Goal: Task Accomplishment & Management: Use online tool/utility

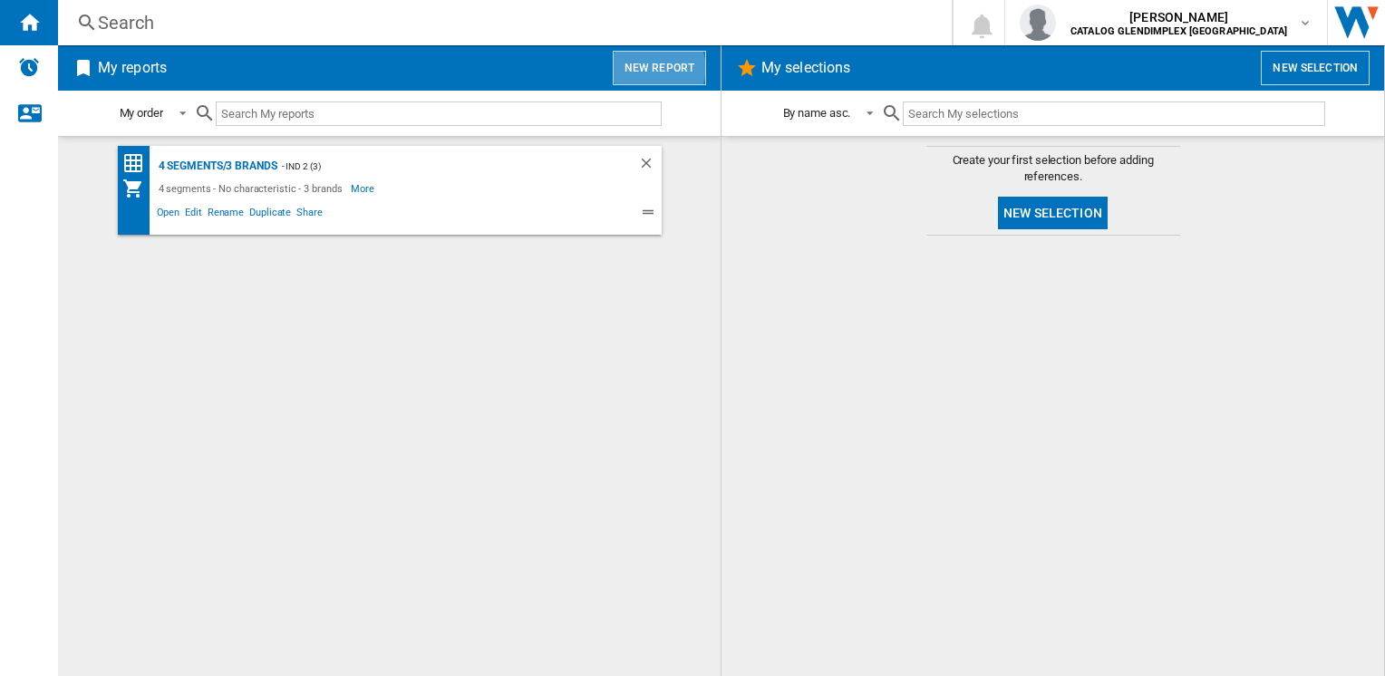
click at [650, 67] on button "New report" at bounding box center [659, 68] width 93 height 34
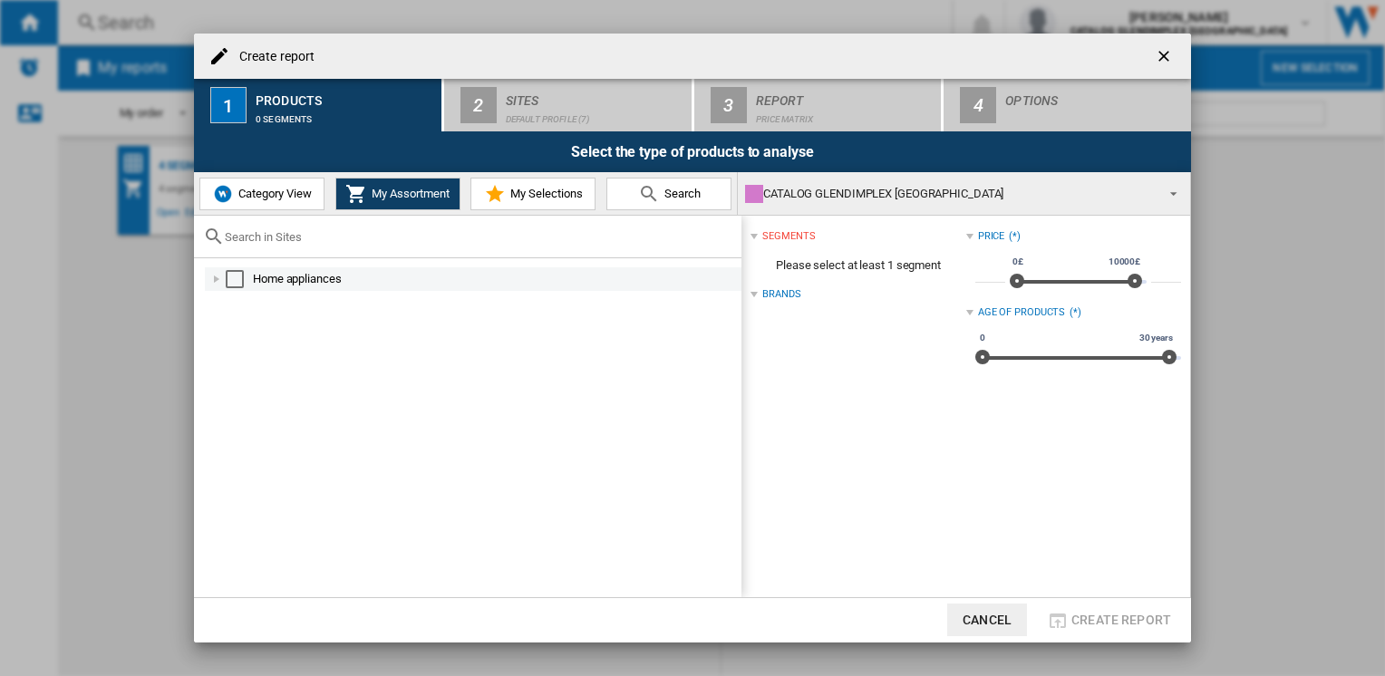
click at [219, 277] on div "Create report ..." at bounding box center [217, 279] width 18 height 18
click at [236, 310] on div "Create report ..." at bounding box center [237, 303] width 18 height 18
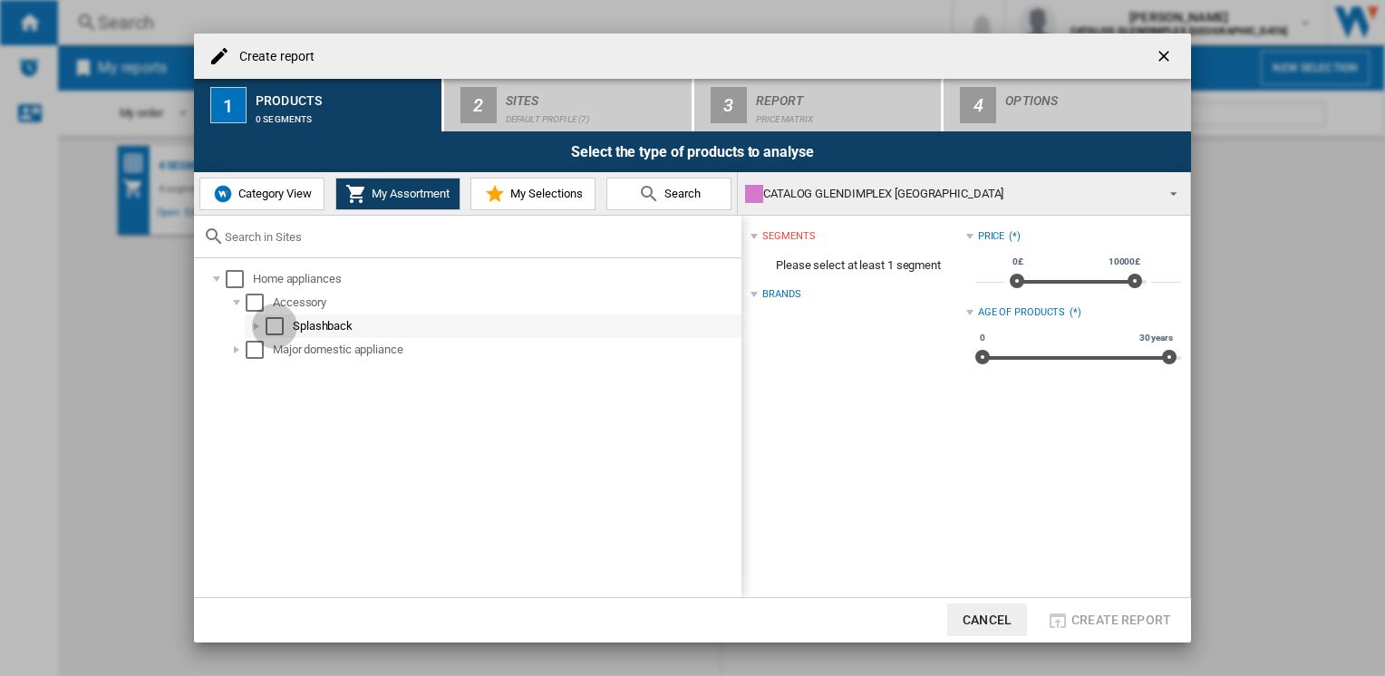
click at [277, 331] on div "Select" at bounding box center [275, 326] width 18 height 18
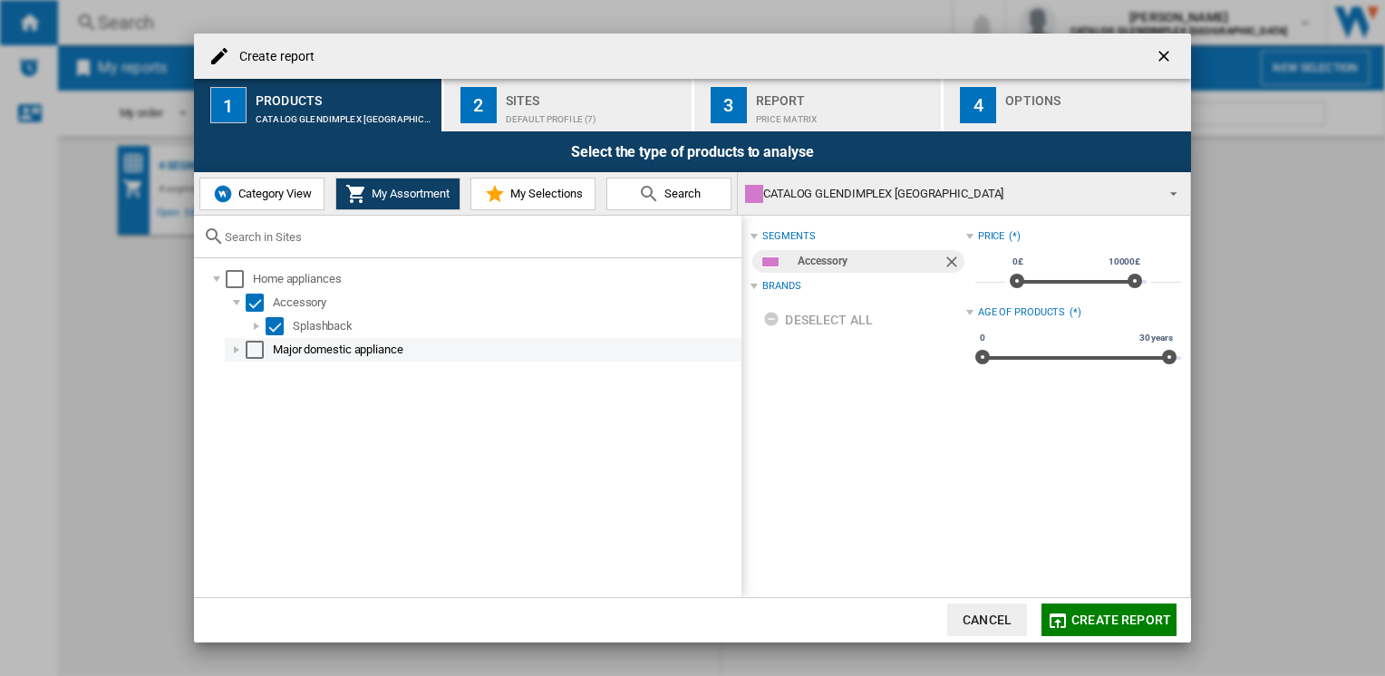
click at [236, 352] on div "Create report ..." at bounding box center [237, 350] width 18 height 18
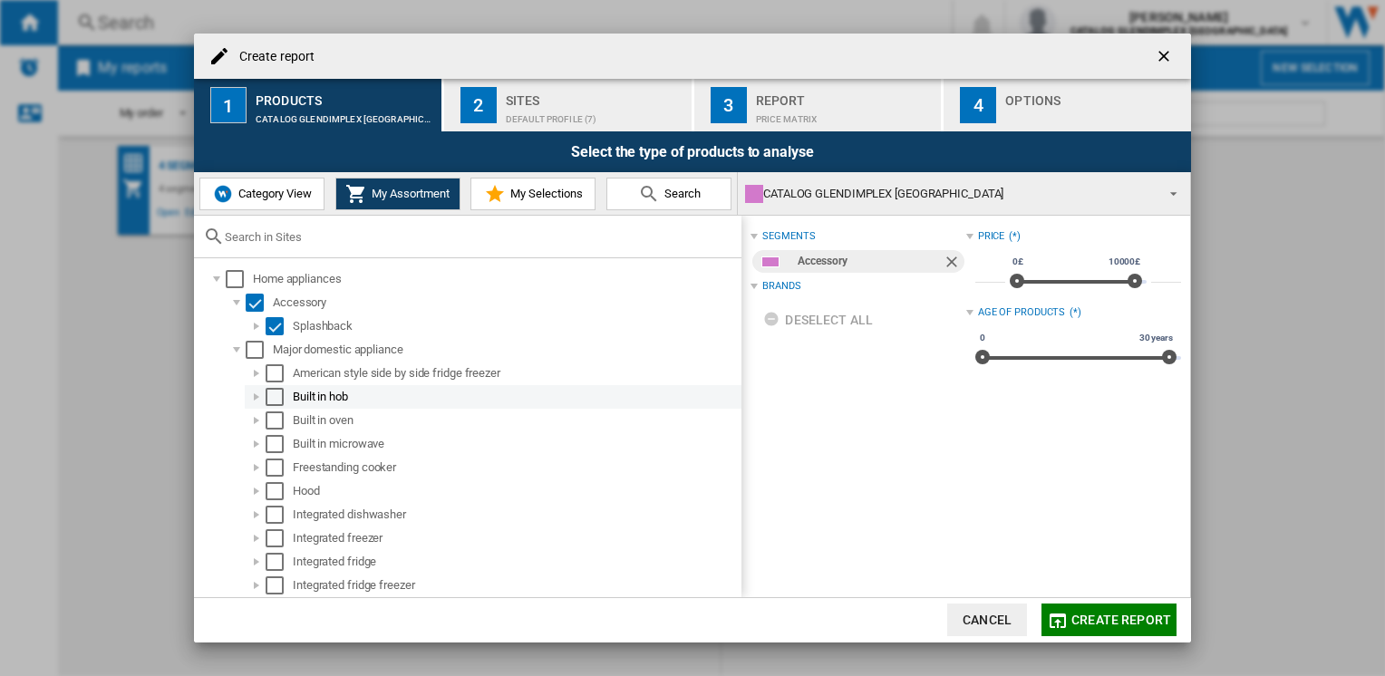
click at [274, 393] on div "Select" at bounding box center [275, 397] width 18 height 18
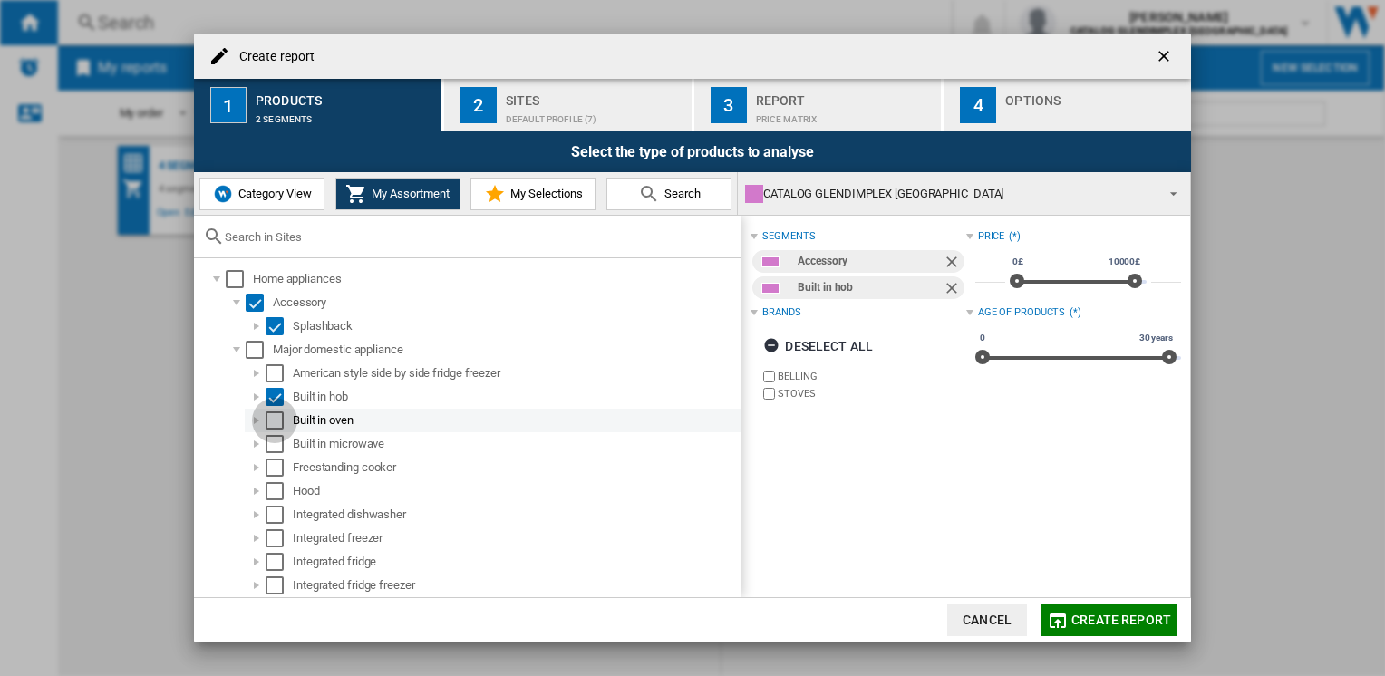
click at [277, 425] on div "Select" at bounding box center [275, 421] width 18 height 18
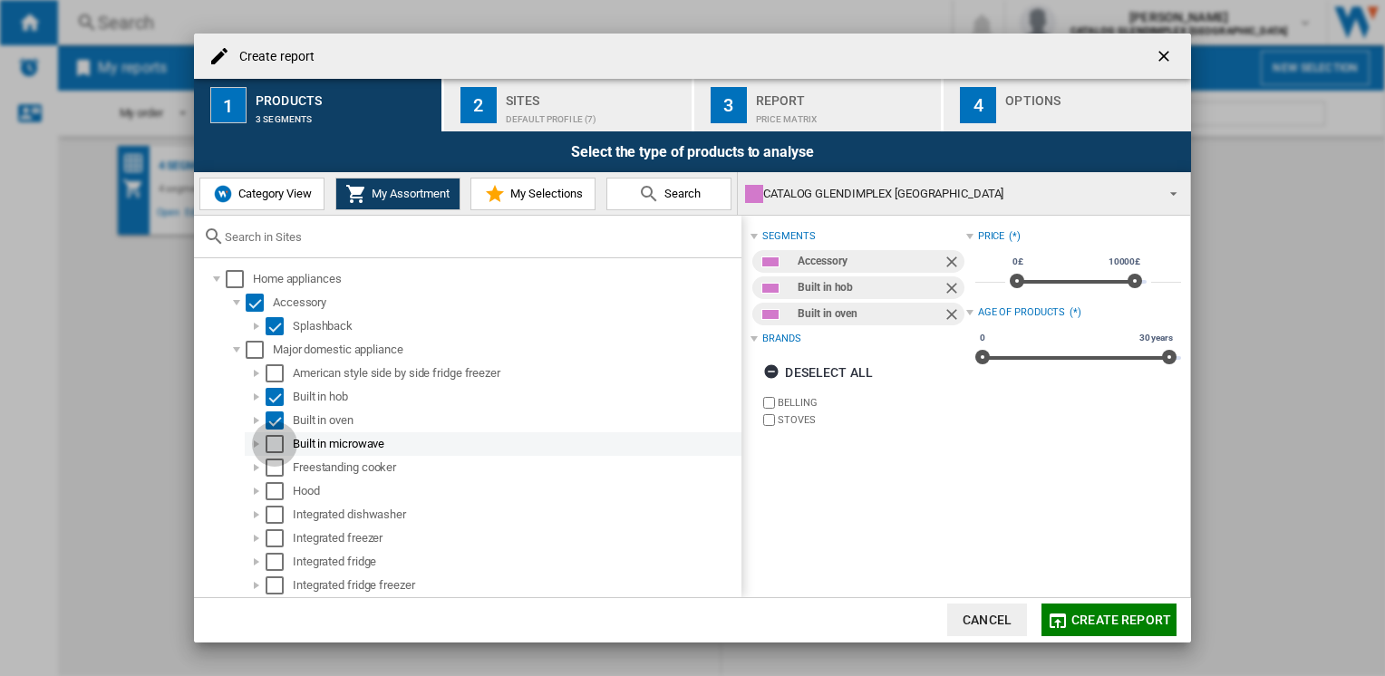
click at [276, 445] on div "Select" at bounding box center [275, 444] width 18 height 18
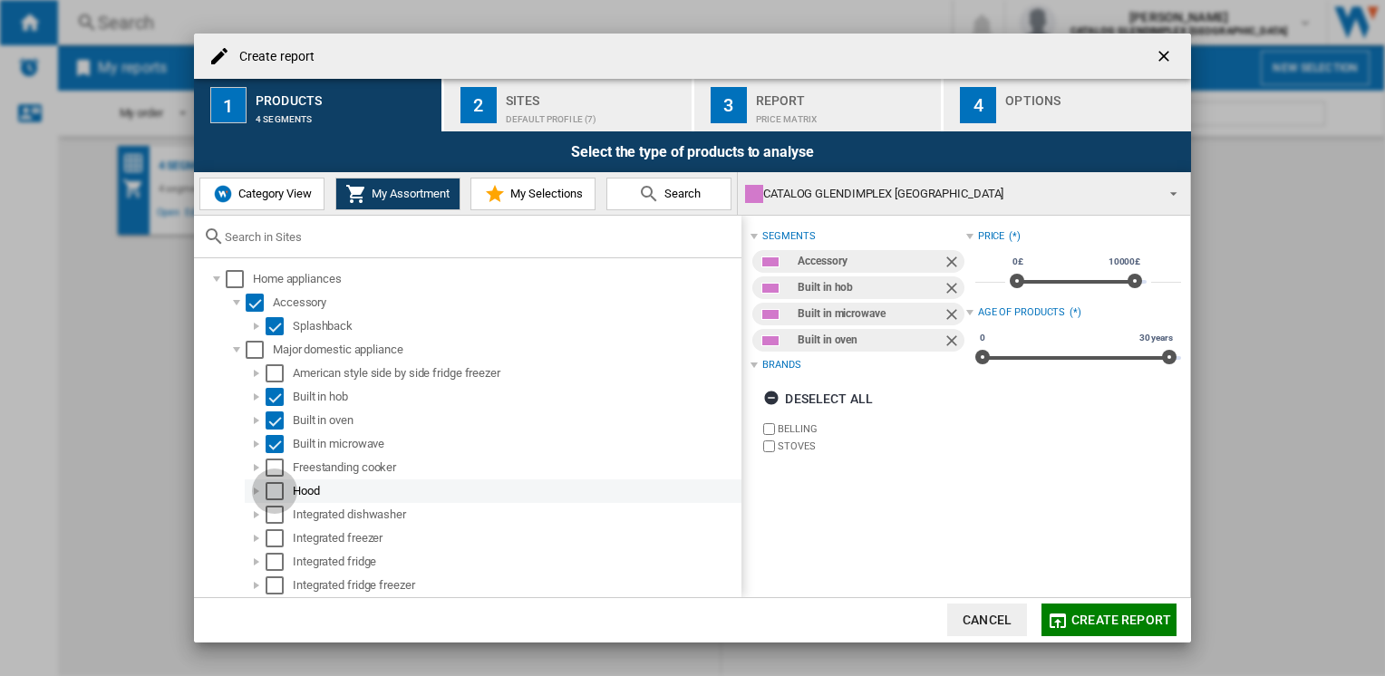
click at [277, 493] on div "Select" at bounding box center [275, 491] width 18 height 18
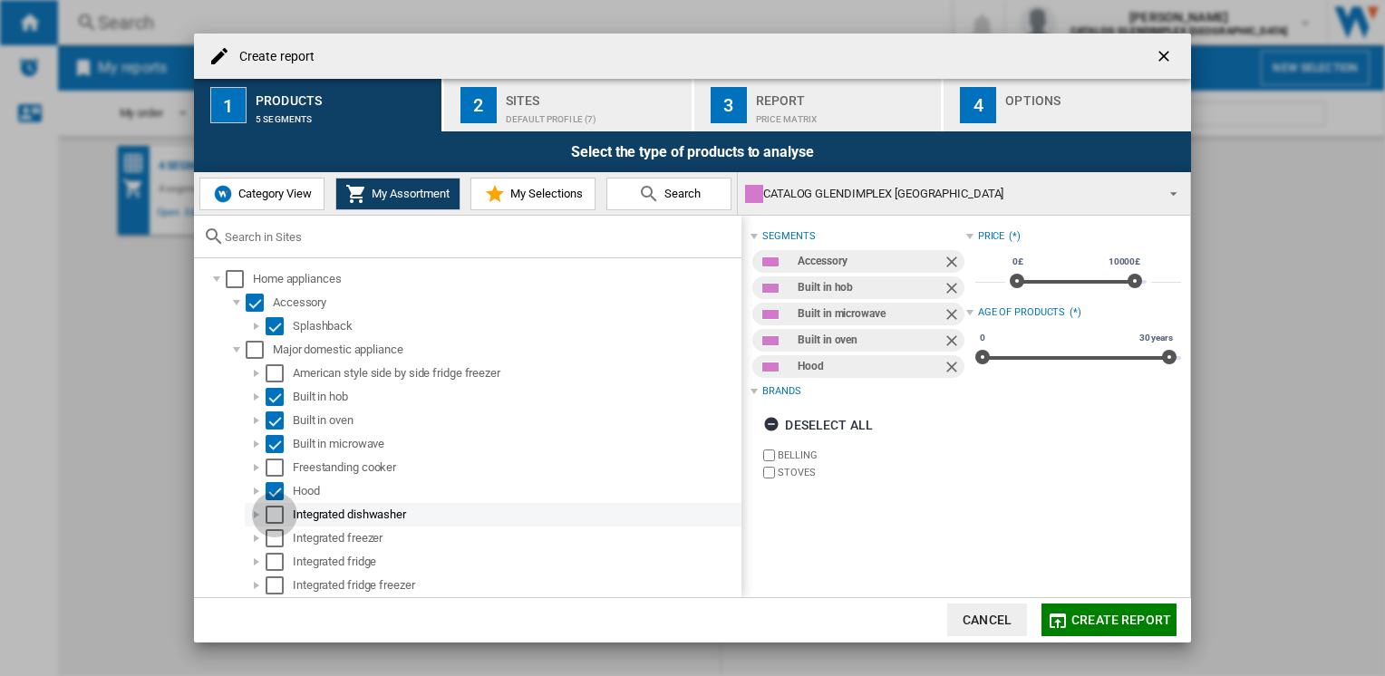
click at [275, 513] on div "Select" at bounding box center [275, 515] width 18 height 18
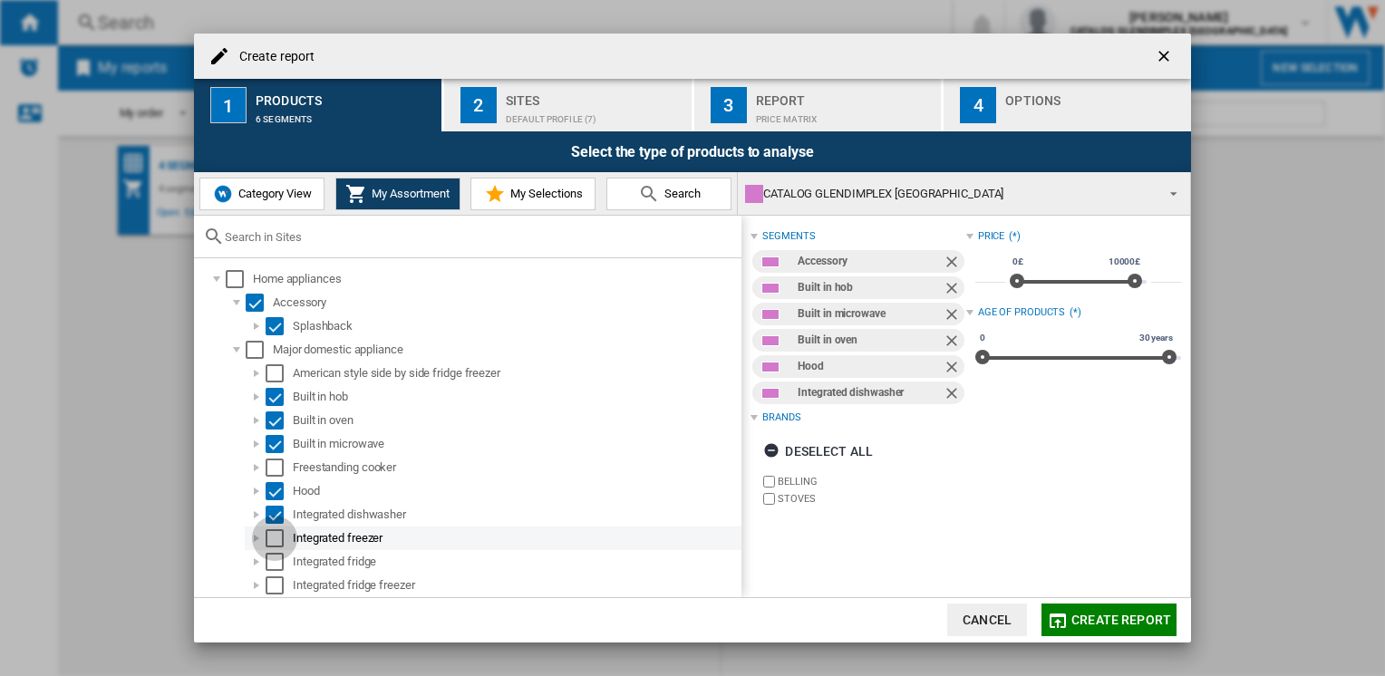
click at [276, 535] on div "Select" at bounding box center [275, 538] width 18 height 18
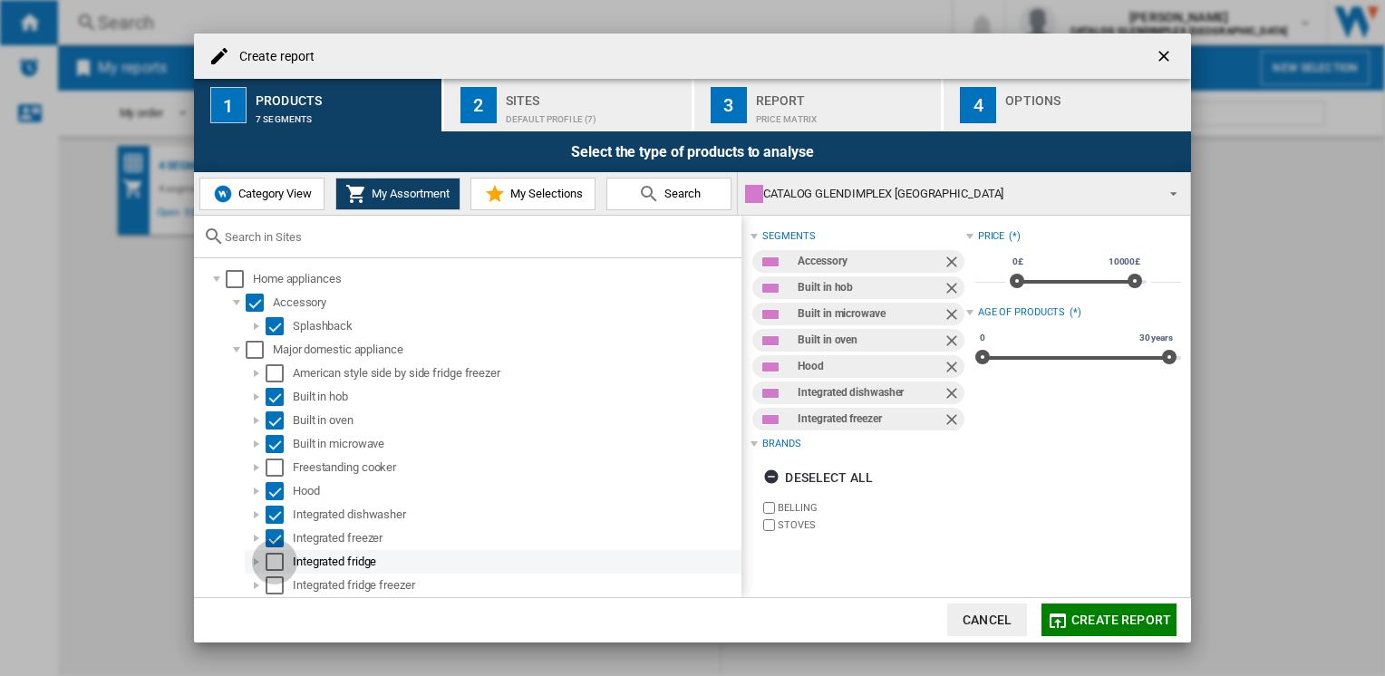
click at [277, 560] on div "Select" at bounding box center [275, 562] width 18 height 18
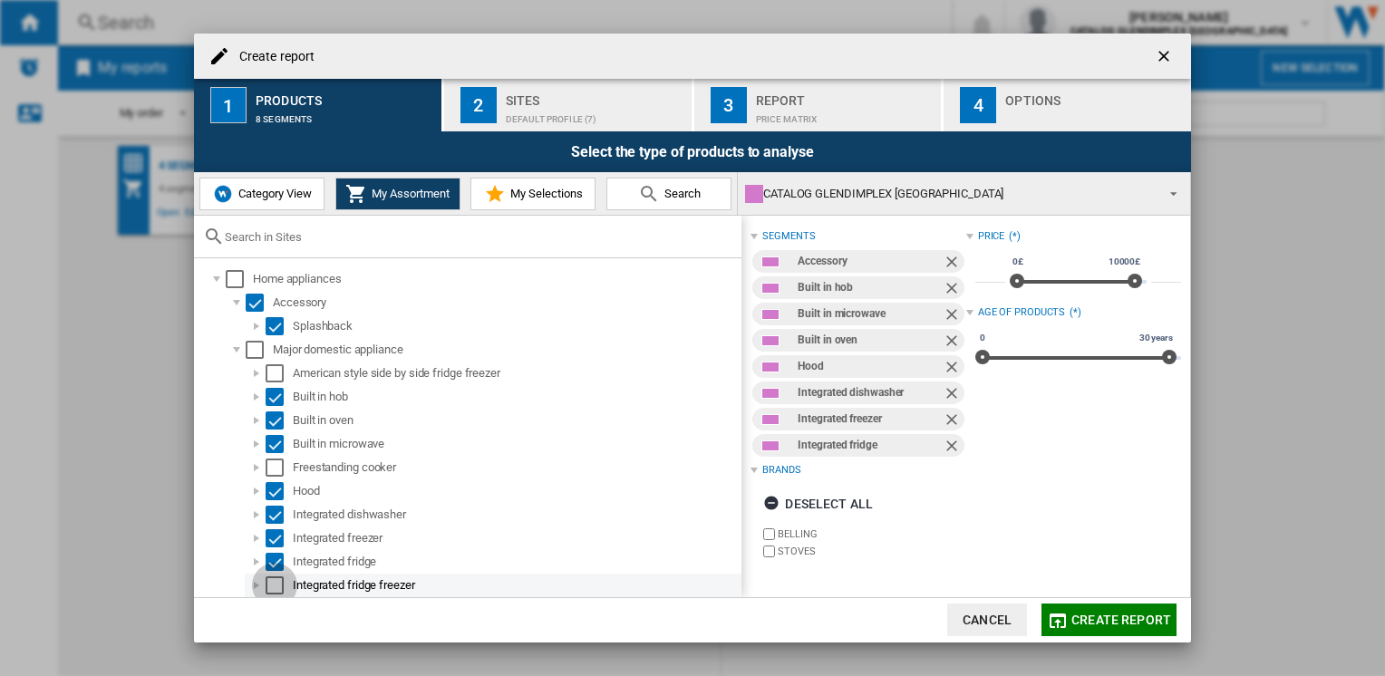
click at [277, 581] on div "Select" at bounding box center [275, 586] width 18 height 18
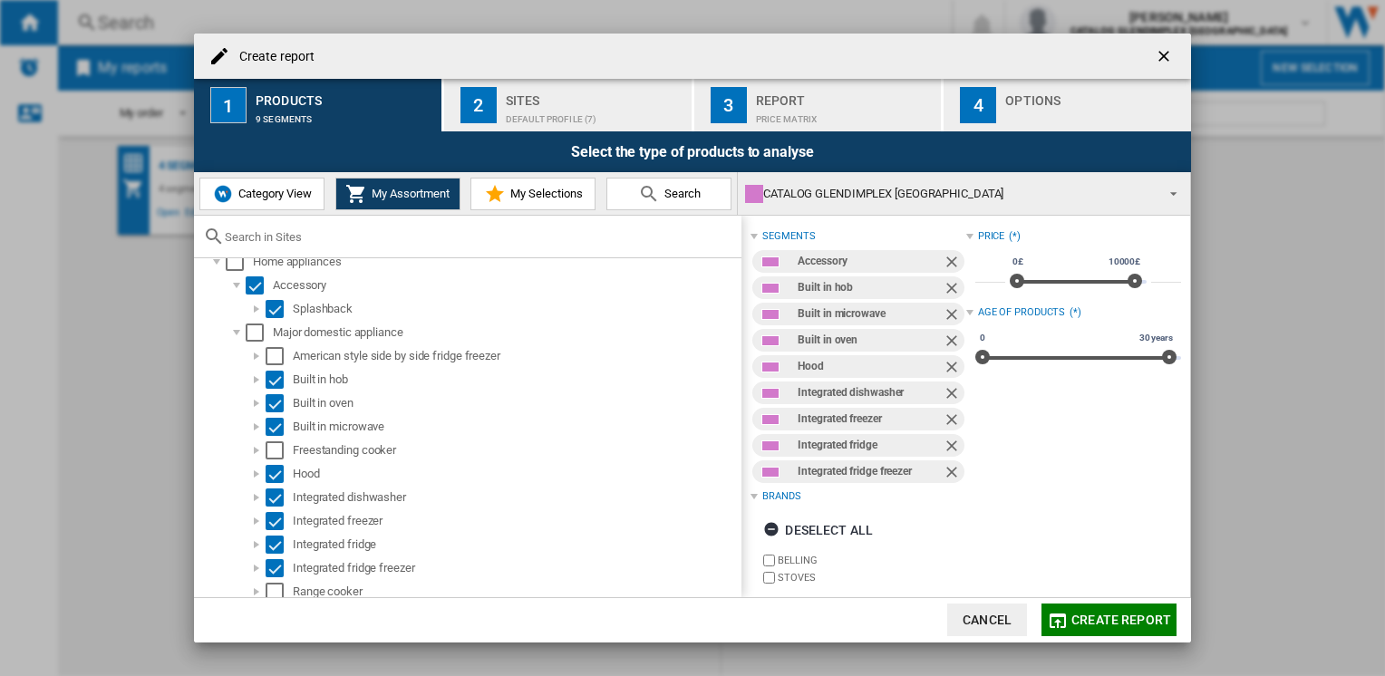
scroll to position [47, 0]
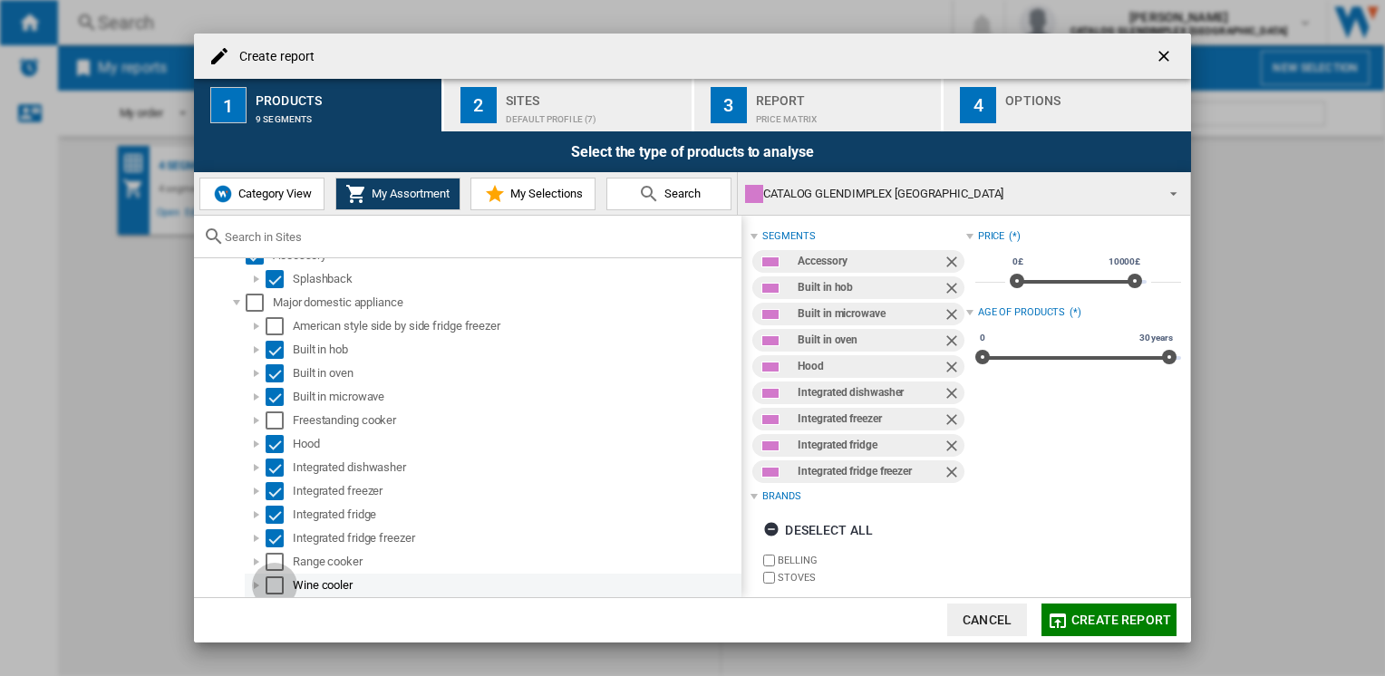
click at [277, 587] on div "Select" at bounding box center [275, 586] width 18 height 18
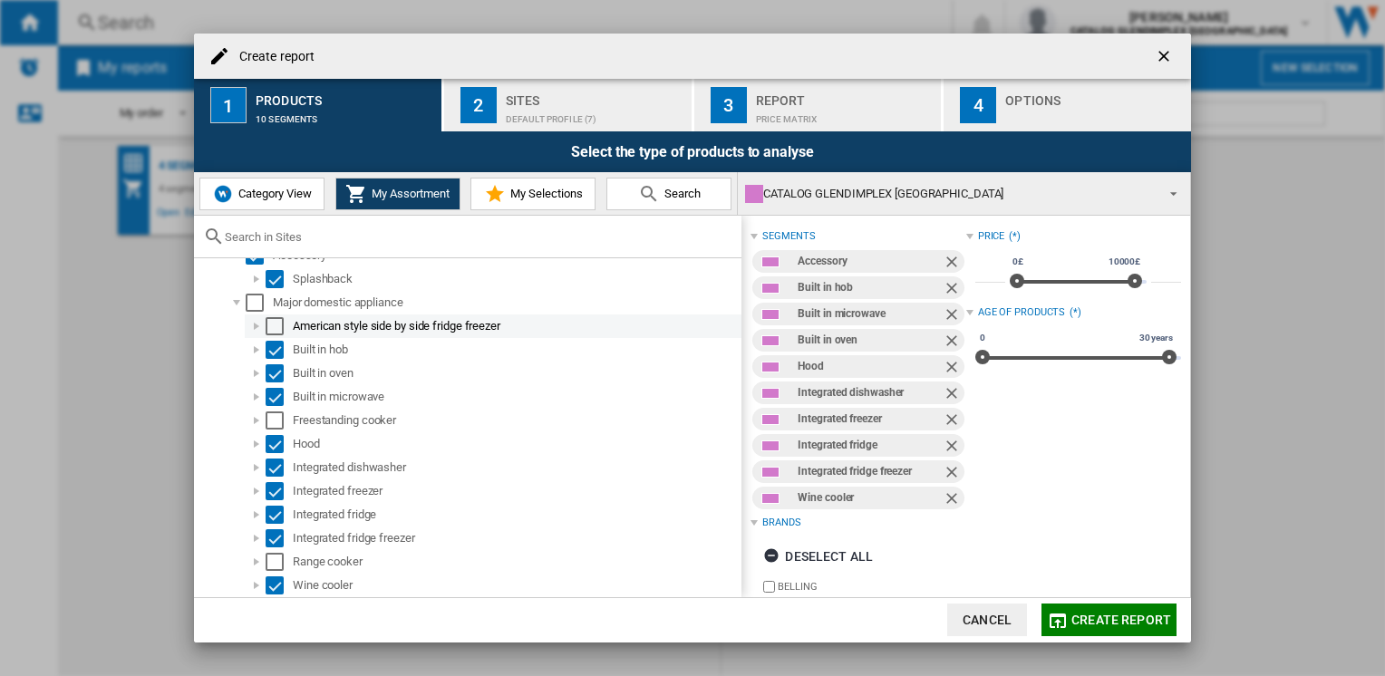
click at [256, 329] on div "Create report ..." at bounding box center [256, 326] width 18 height 18
click at [256, 351] on div "Create report ..." at bounding box center [256, 350] width 18 height 18
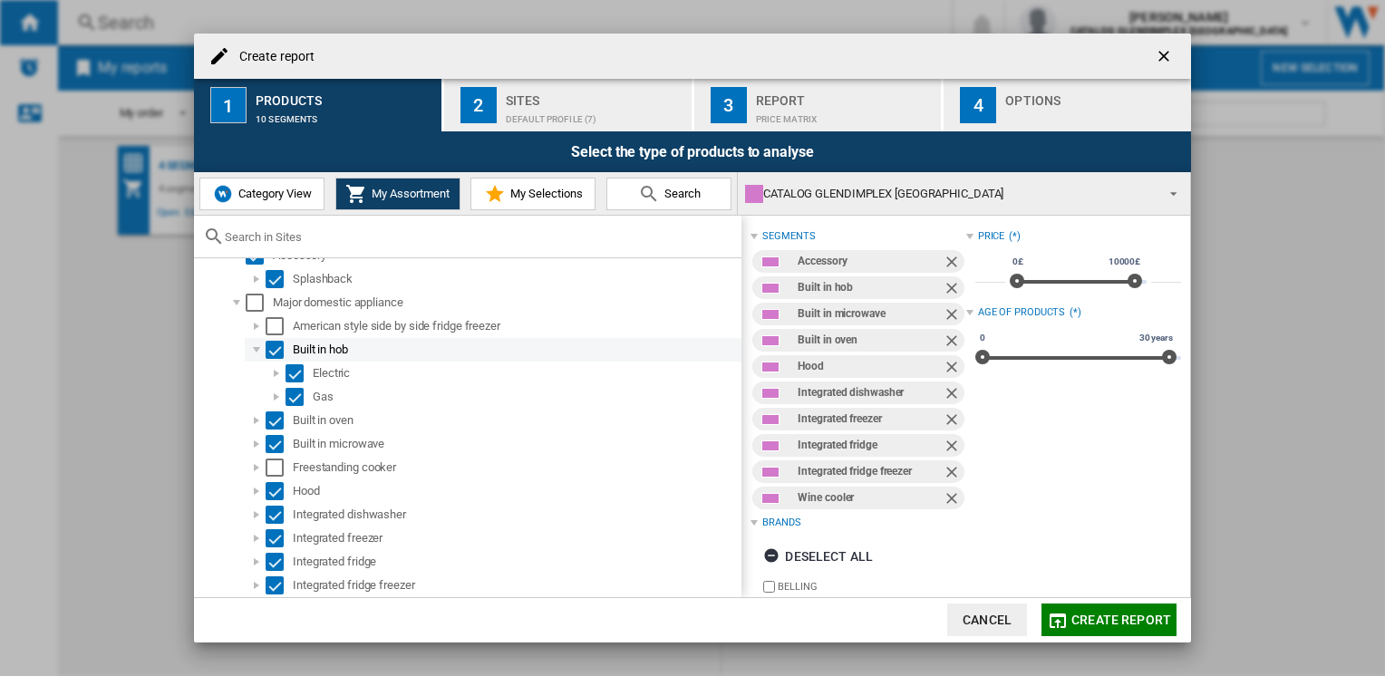
click at [256, 351] on div "Create report ..." at bounding box center [256, 350] width 18 height 18
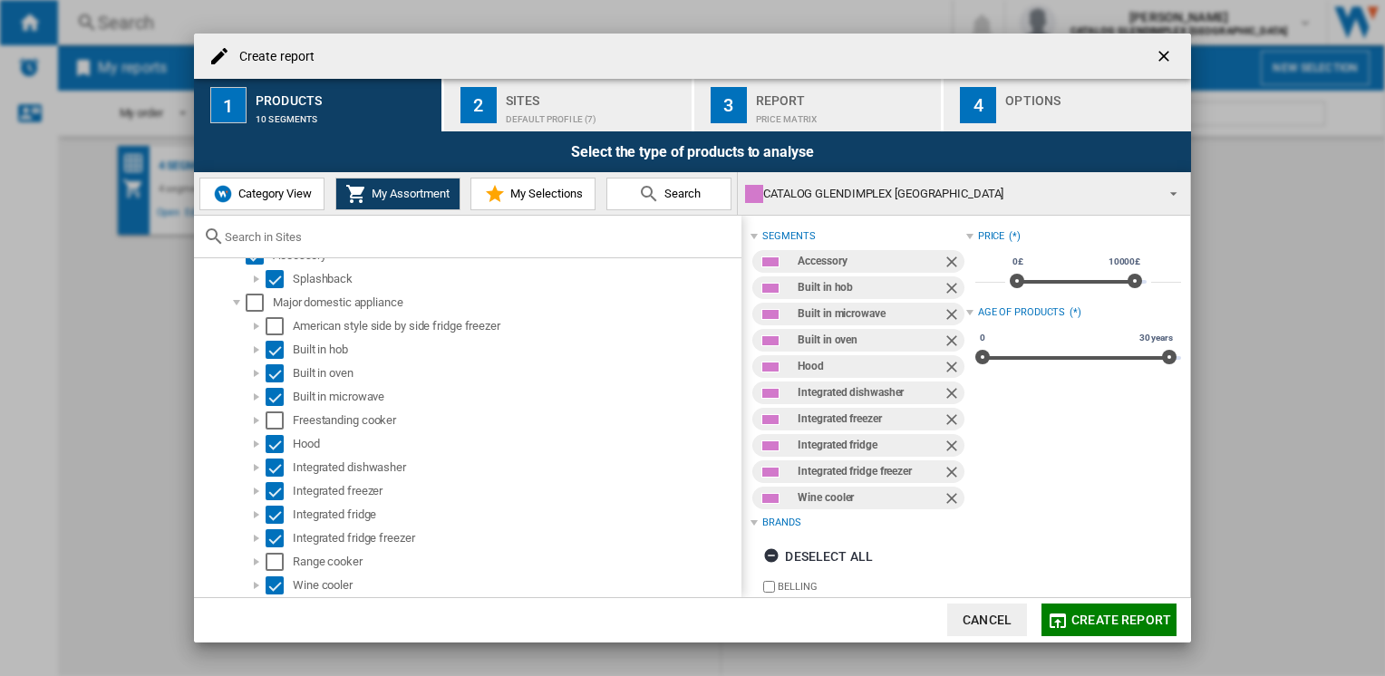
scroll to position [58, 0]
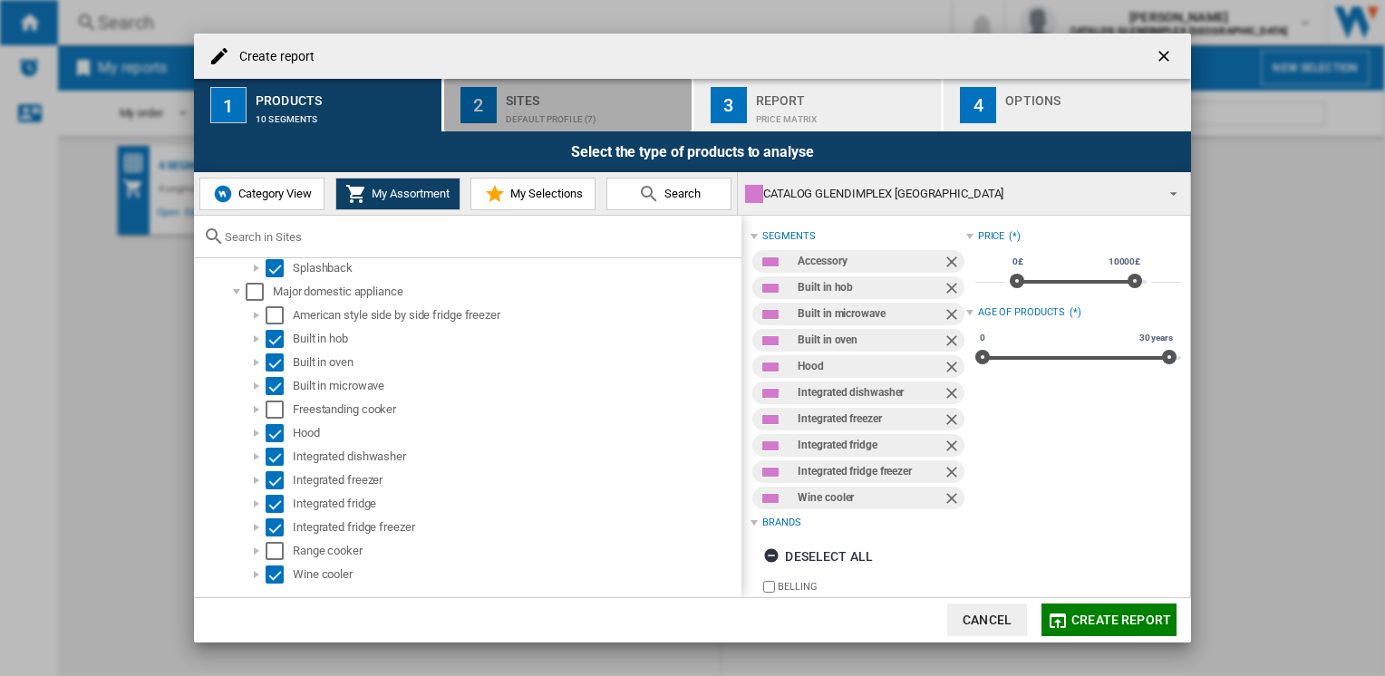
click at [556, 119] on div "Default profile (7)" at bounding box center [595, 114] width 179 height 19
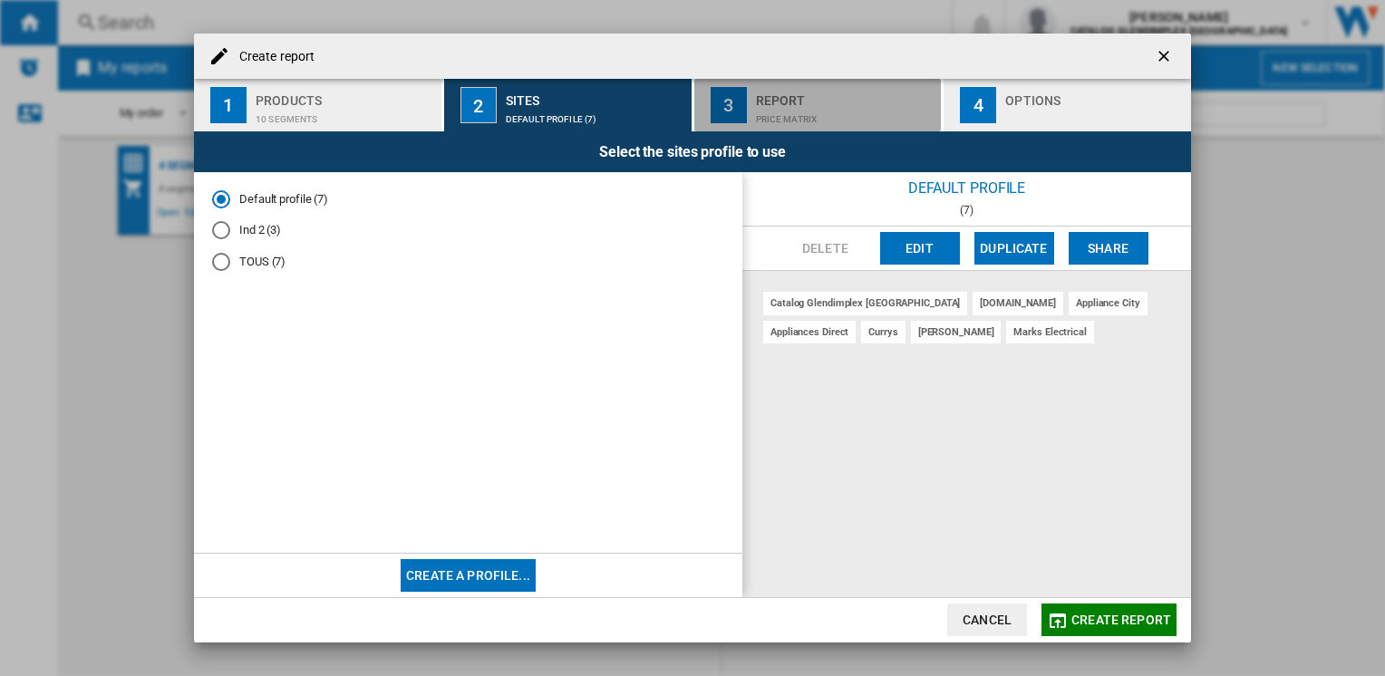
click at [781, 112] on div "Price Matrix" at bounding box center [845, 114] width 179 height 19
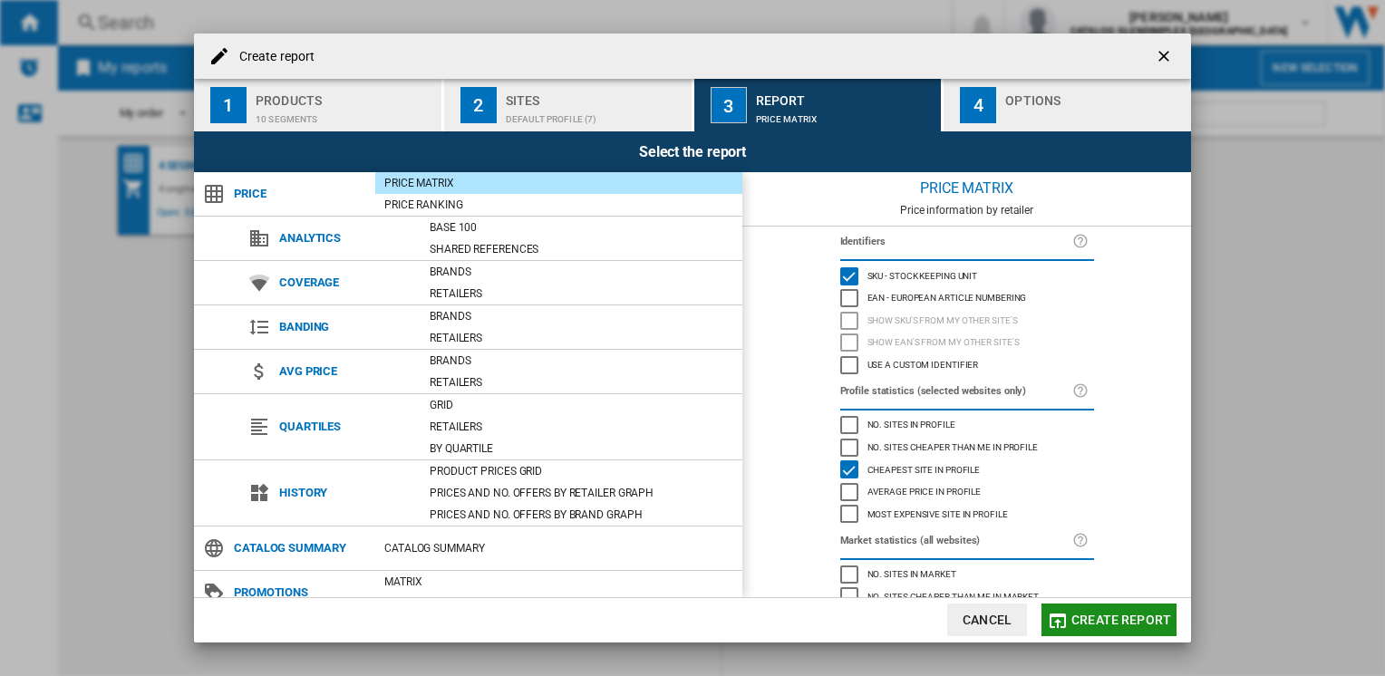
click at [1068, 625] on md-icon "Create report ..." at bounding box center [1058, 621] width 22 height 22
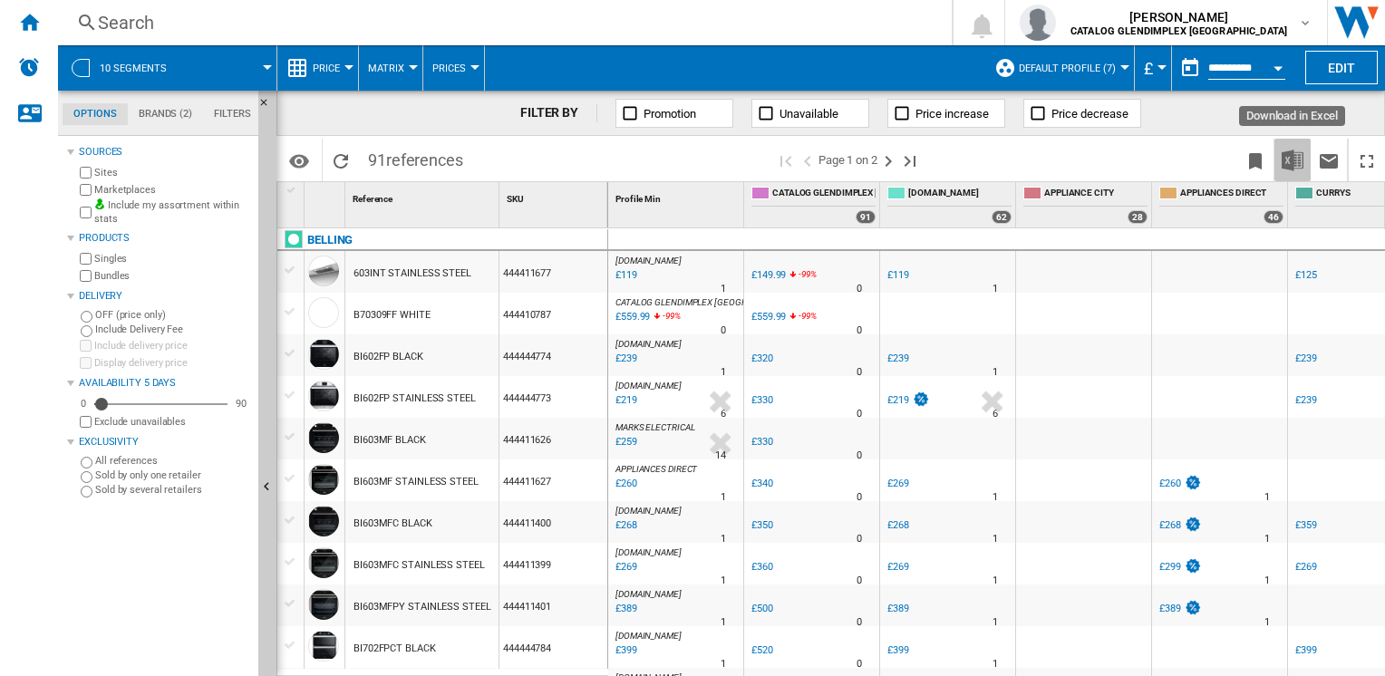
click at [1290, 165] on img "Download in Excel" at bounding box center [1293, 161] width 22 height 22
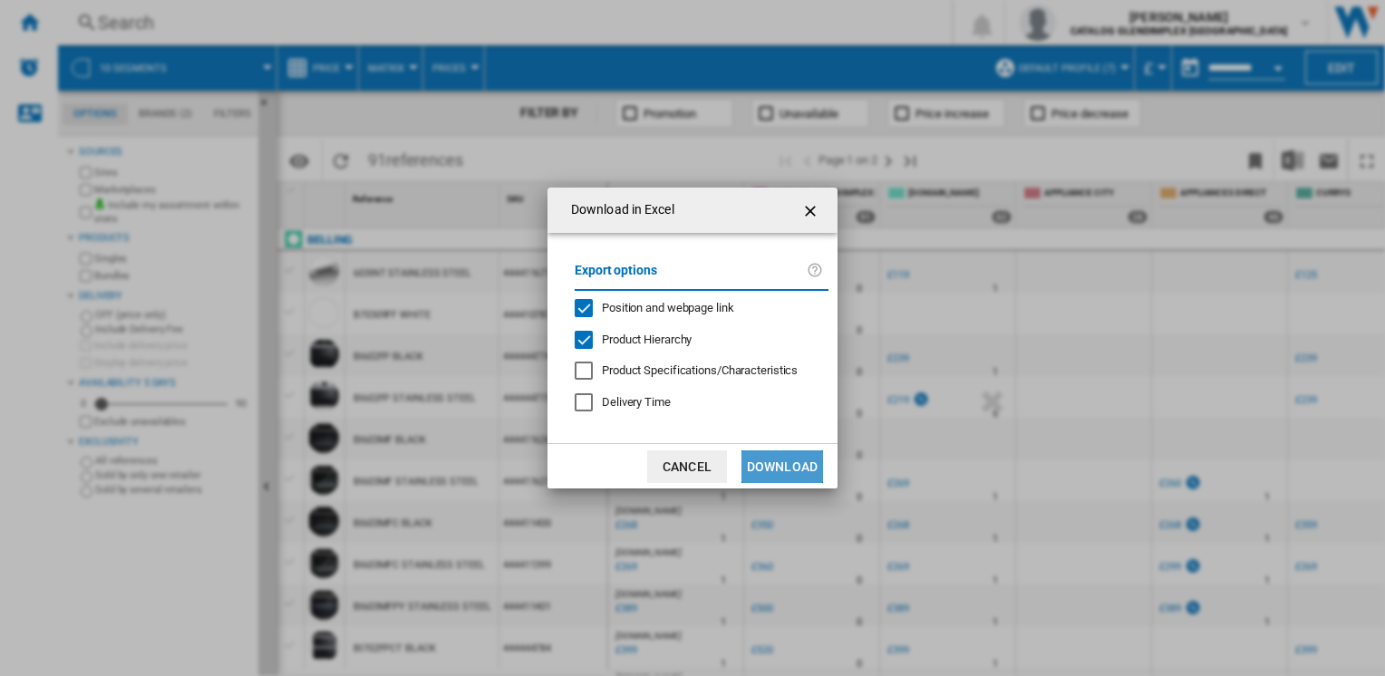
click at [776, 470] on button "Download" at bounding box center [783, 467] width 82 height 33
